Goal: Transaction & Acquisition: Purchase product/service

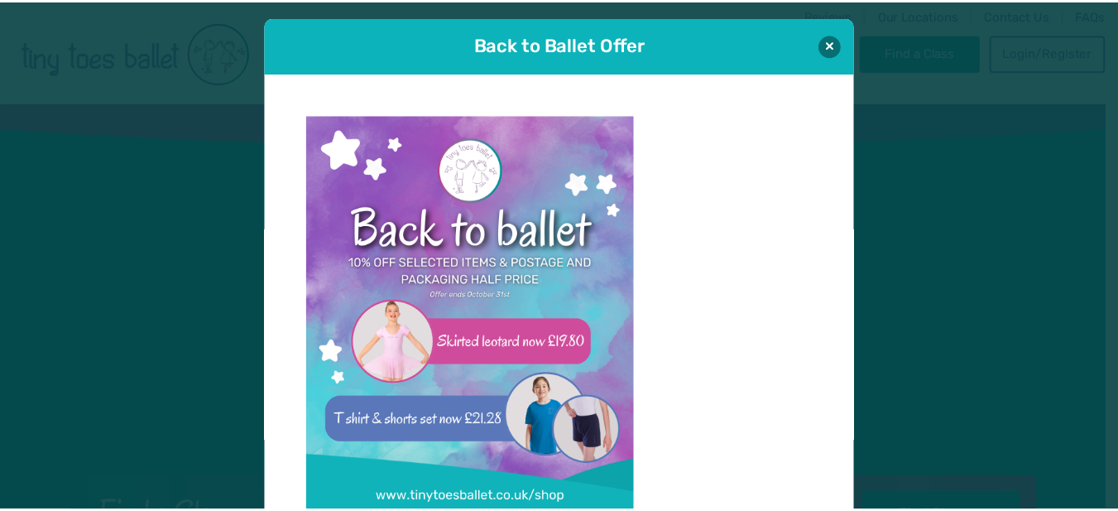
scroll to position [17, 0]
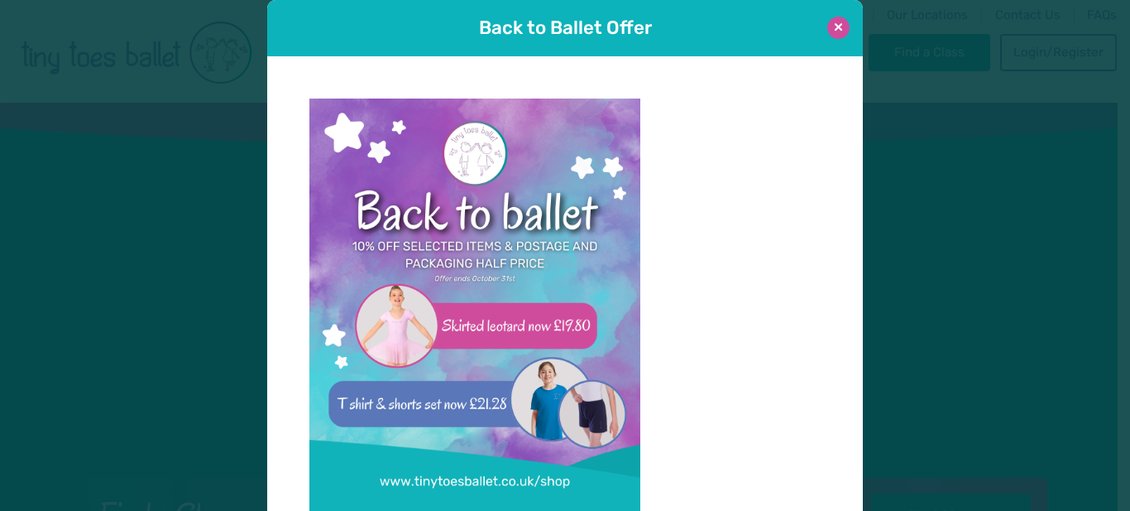
click at [837, 25] on button at bounding box center [838, 28] width 22 height 22
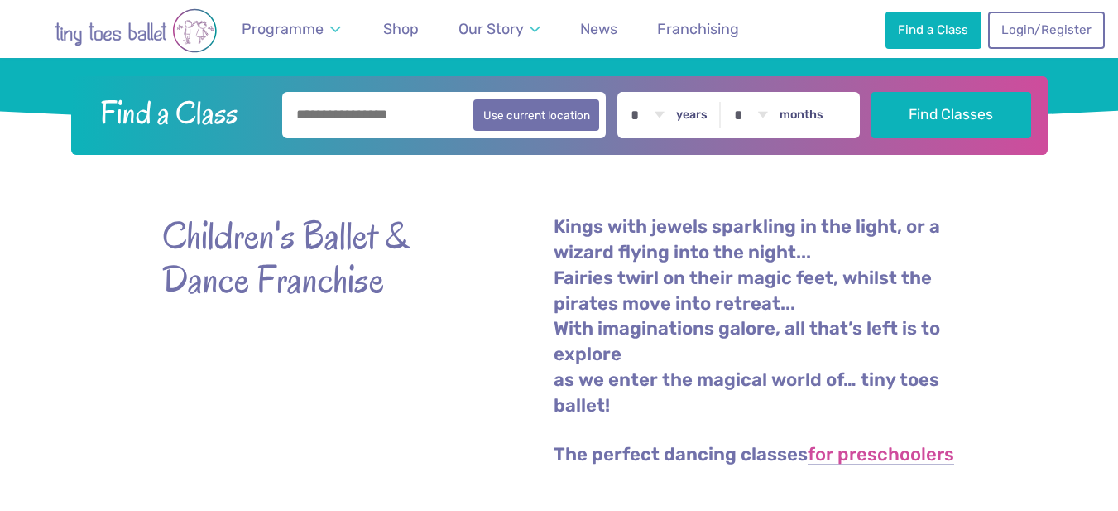
scroll to position [0, 0]
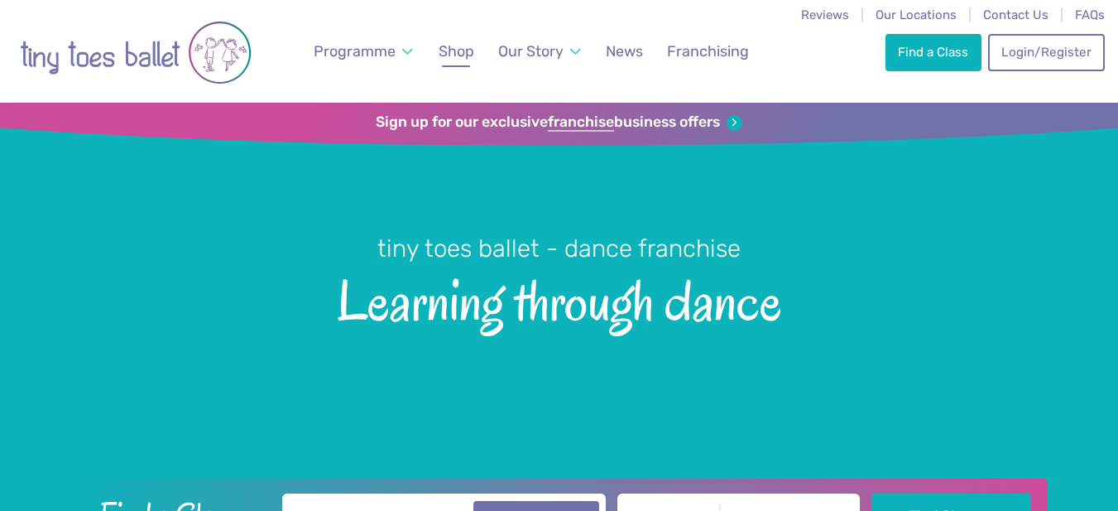
click at [449, 54] on span "Shop" at bounding box center [457, 50] width 36 height 17
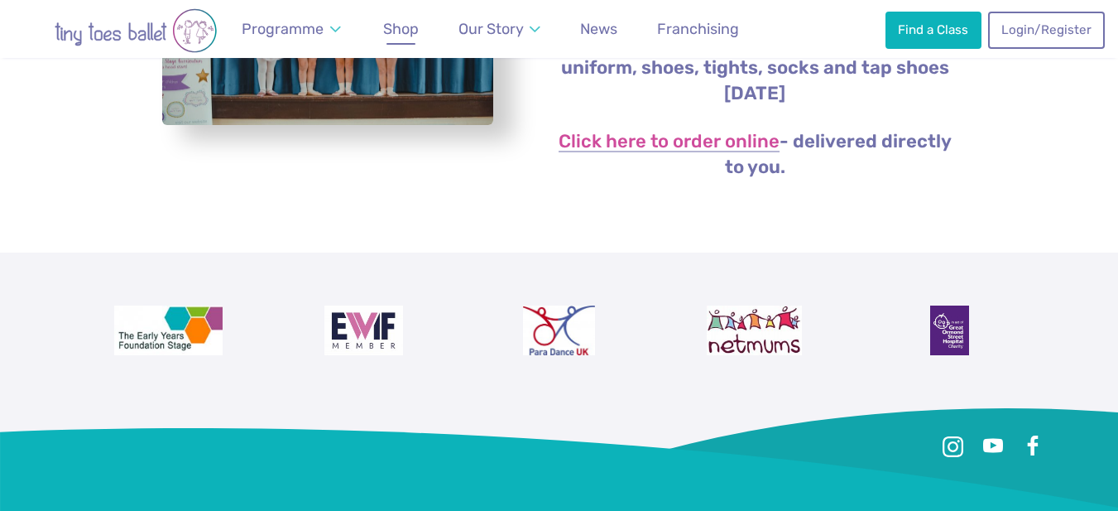
scroll to position [464, 0]
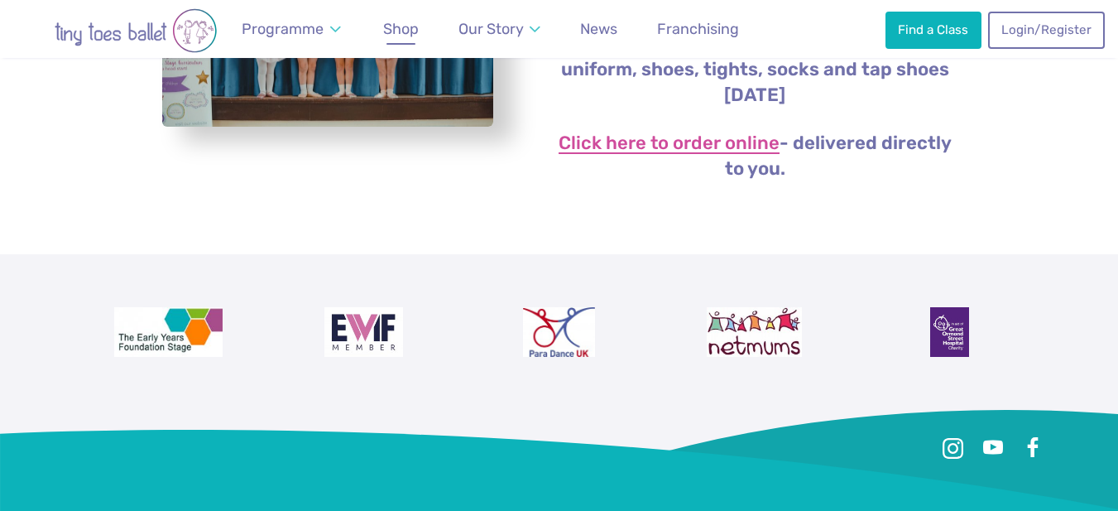
click at [664, 138] on link "Click here to order online" at bounding box center [669, 144] width 221 height 20
